Goal: Task Accomplishment & Management: Use online tool/utility

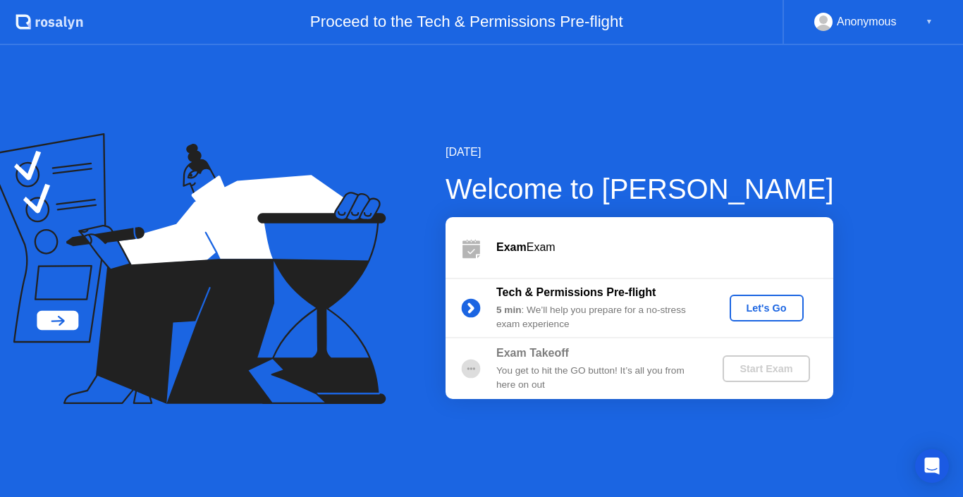
click at [759, 299] on button "Let's Go" at bounding box center [766, 308] width 74 height 27
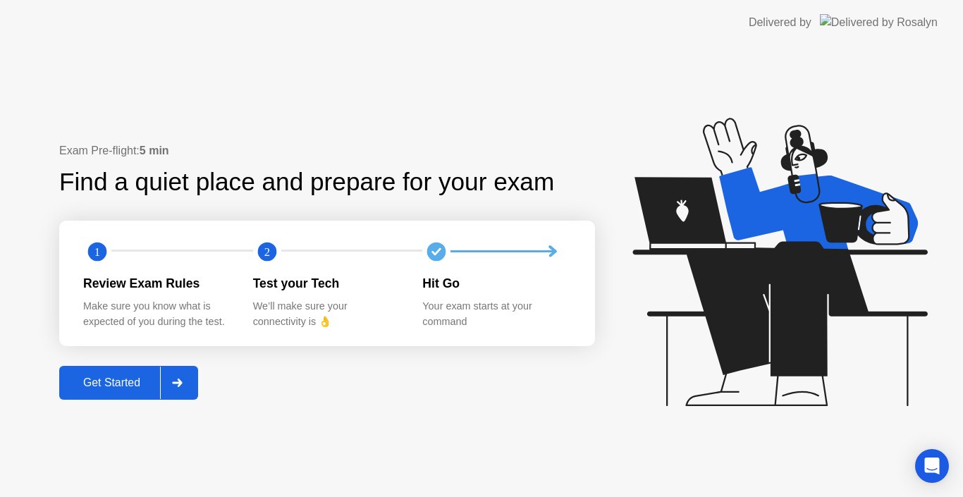
click at [124, 381] on div "Get Started" at bounding box center [111, 382] width 97 height 13
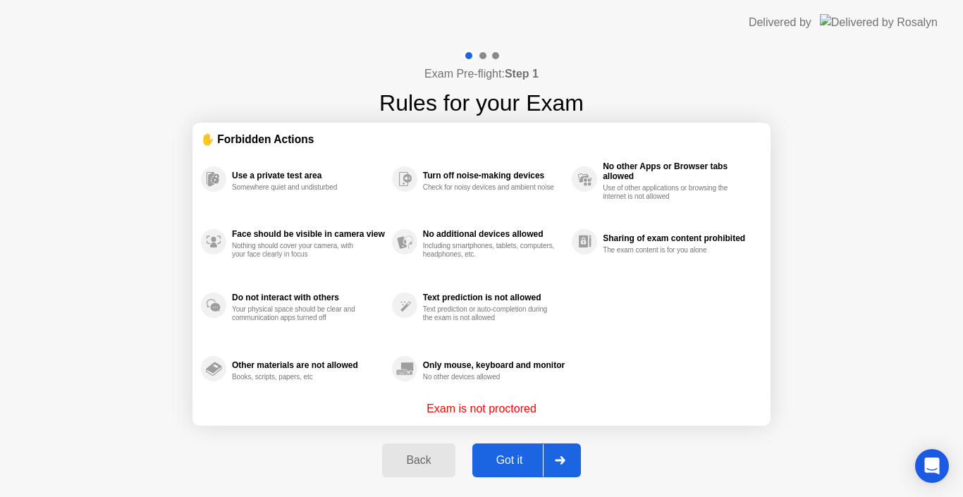
click at [729, 354] on div "Use a private test area Somewhere quiet and undisturbed Face should be visible …" at bounding box center [481, 273] width 561 height 253
click at [495, 470] on button "Got it" at bounding box center [526, 460] width 109 height 34
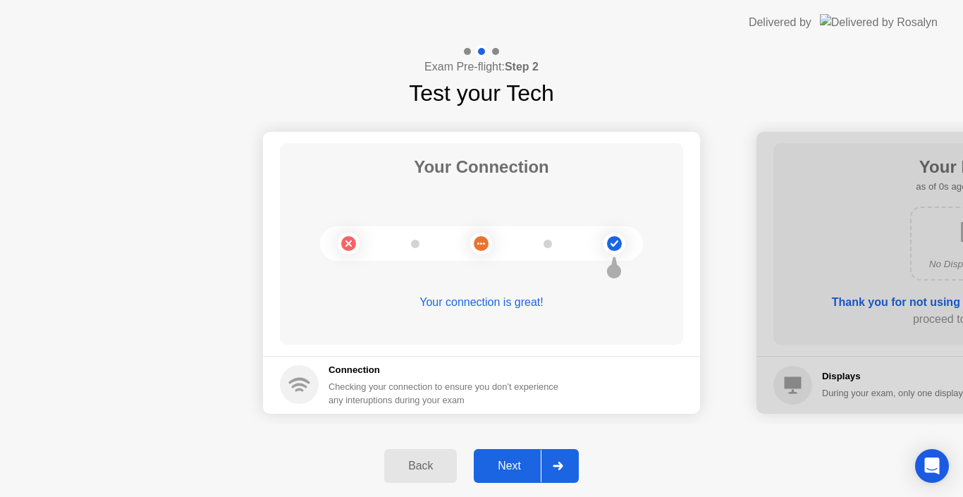
click at [495, 470] on div "Next" at bounding box center [509, 465] width 63 height 13
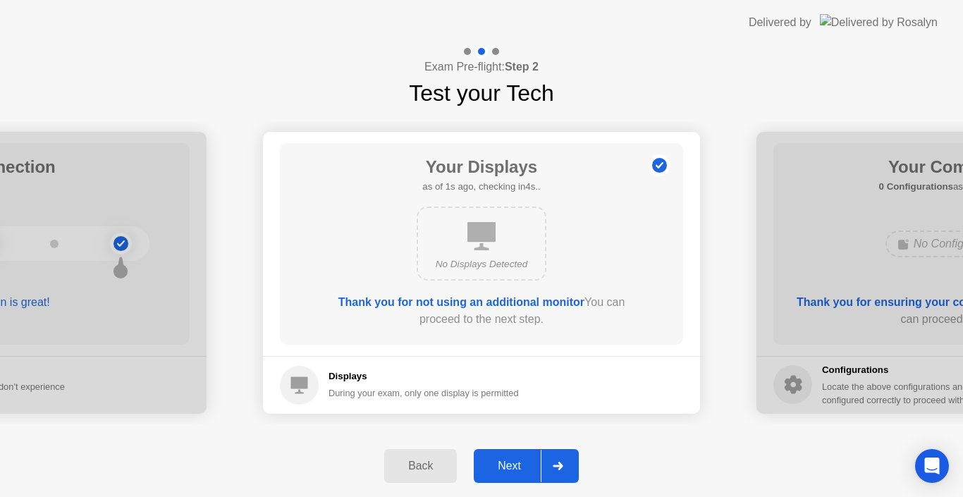
click at [495, 470] on div "Next" at bounding box center [509, 465] width 63 height 13
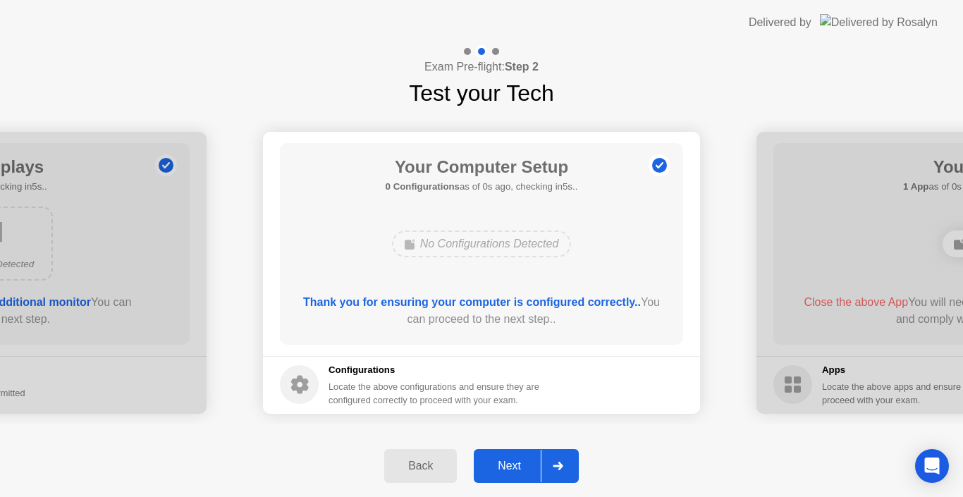
click at [495, 470] on div "Next" at bounding box center [509, 465] width 63 height 13
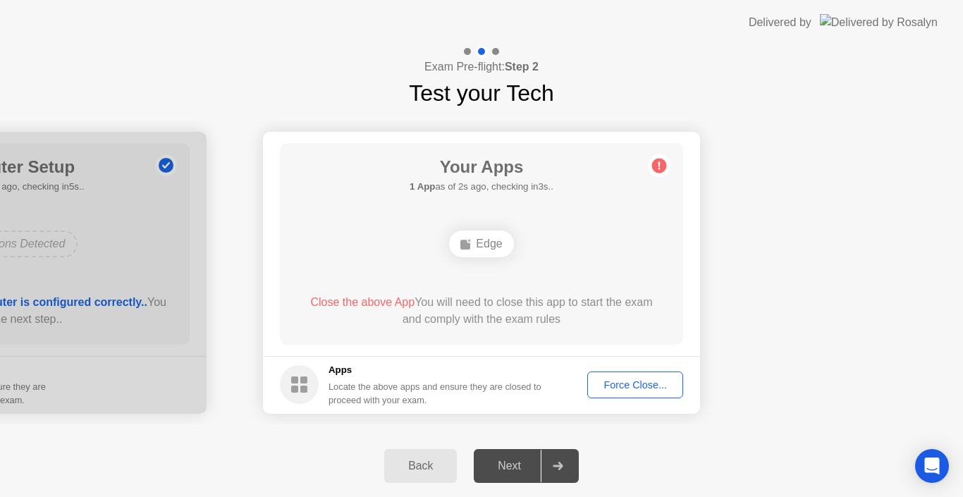
click at [660, 379] on div "Force Close..." at bounding box center [635, 384] width 86 height 11
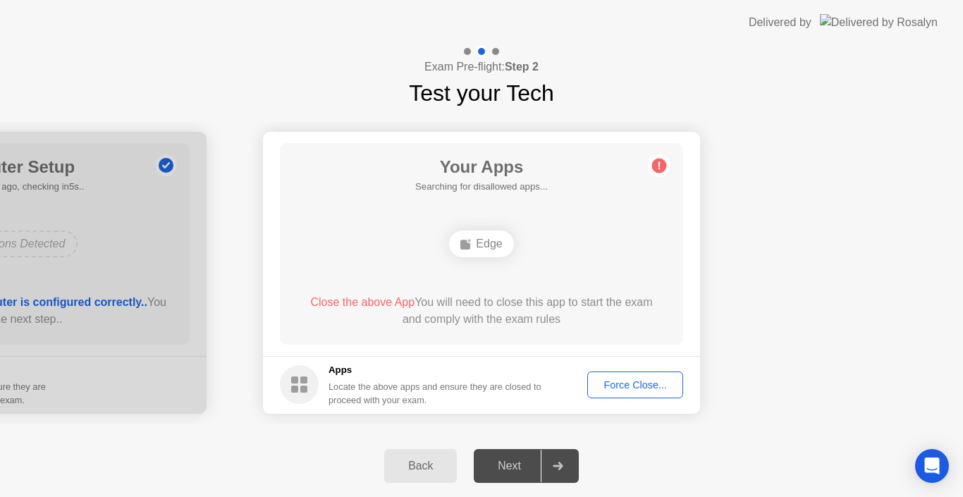
click at [640, 376] on button "Force Close..." at bounding box center [635, 384] width 96 height 27
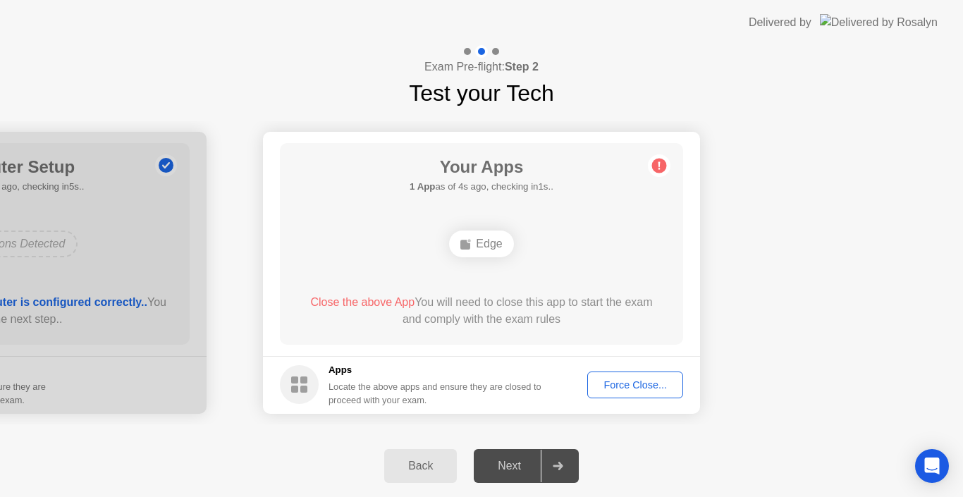
click at [762, 427] on div "Your Connection Your connection is great! Connection Checking your connection t…" at bounding box center [481, 272] width 963 height 325
click at [649, 379] on div "Force Close..." at bounding box center [635, 384] width 86 height 11
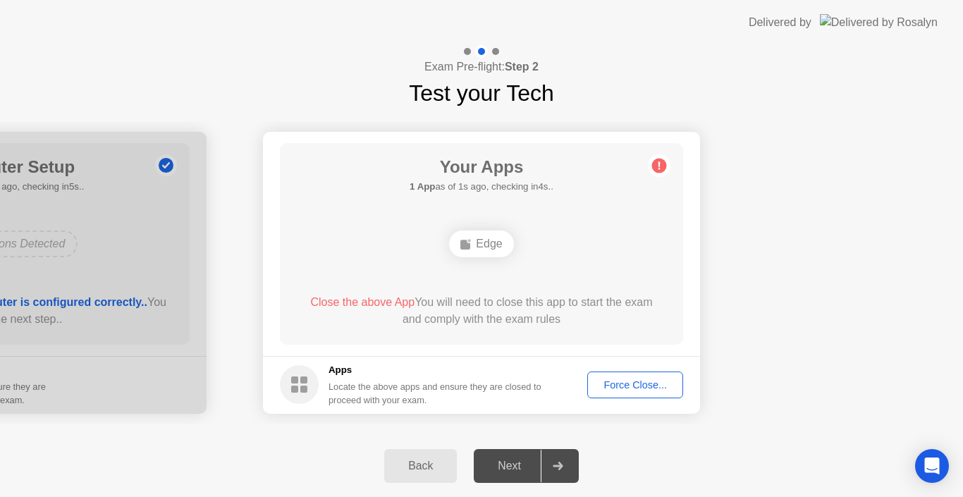
click at [607, 381] on div "Force Close..." at bounding box center [635, 384] width 86 height 11
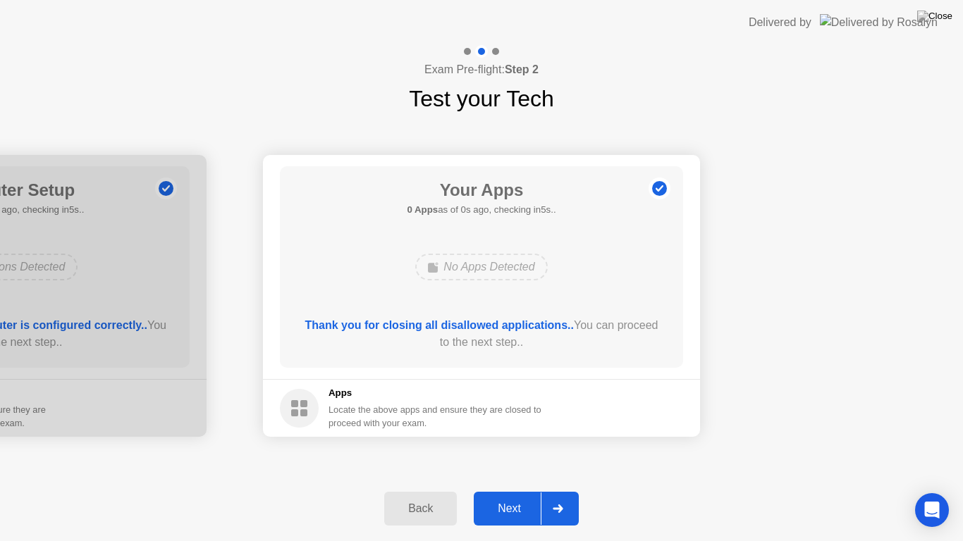
click at [154, 496] on div "Back Next" at bounding box center [481, 508] width 963 height 65
click at [518, 496] on div "Next" at bounding box center [509, 508] width 63 height 13
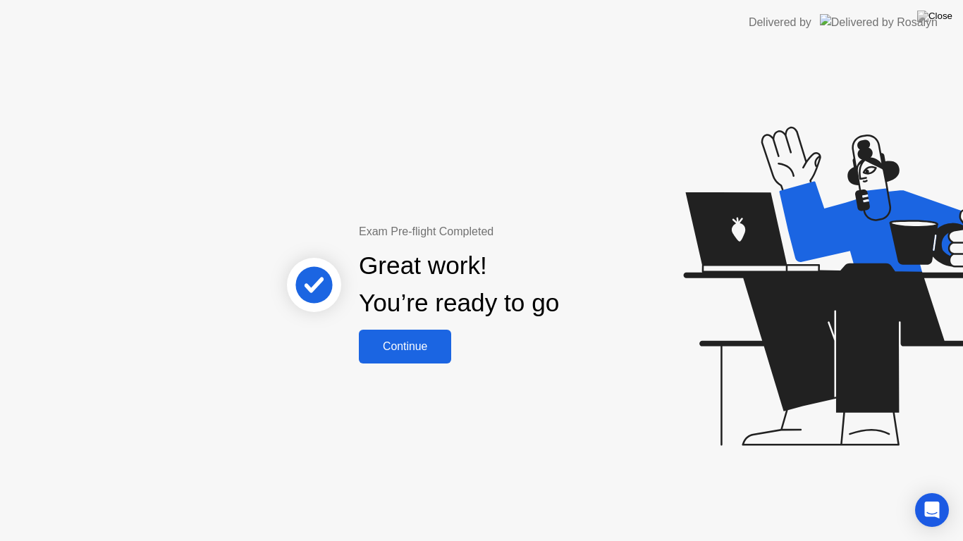
click at [407, 333] on button "Continue" at bounding box center [405, 347] width 92 height 34
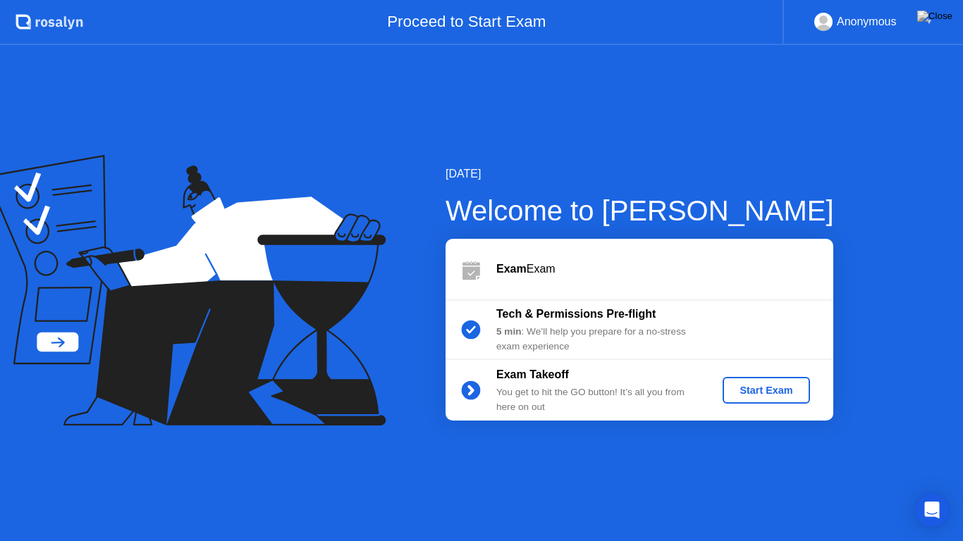
click at [753, 386] on div "Start Exam" at bounding box center [765, 390] width 75 height 11
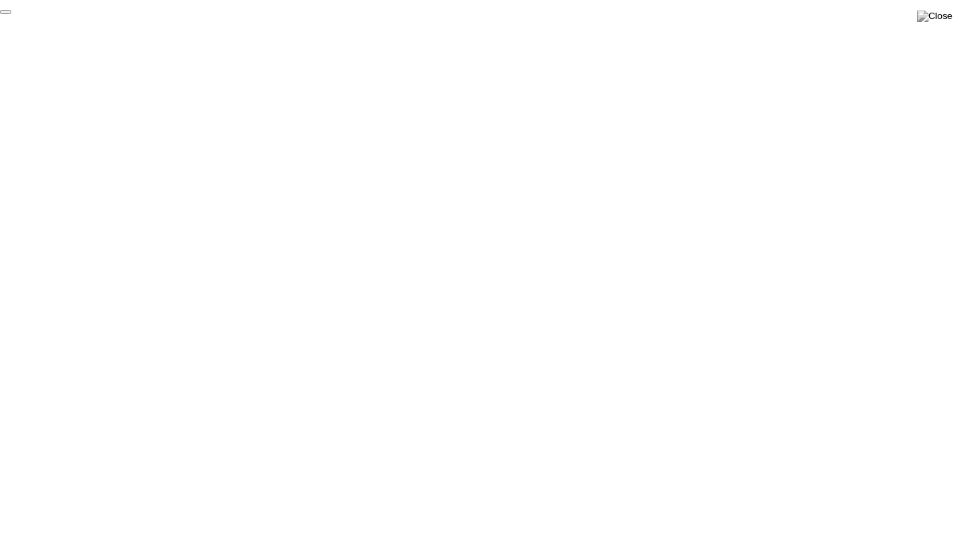
click div "End Proctoring Session"
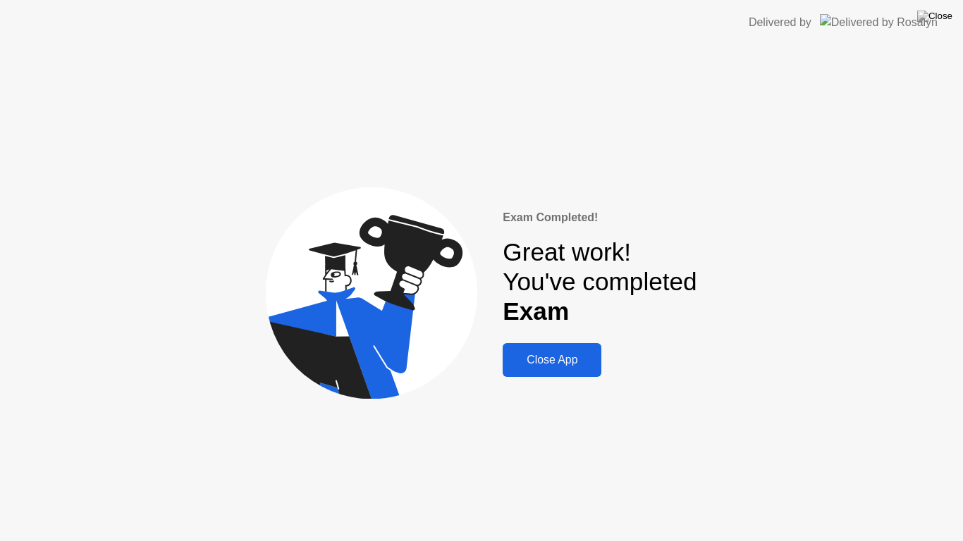
click at [557, 357] on div "Close App" at bounding box center [552, 360] width 90 height 13
